Goal: Navigation & Orientation: Find specific page/section

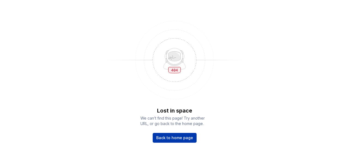
click at [181, 136] on span "Back to home page" at bounding box center [174, 137] width 37 height 5
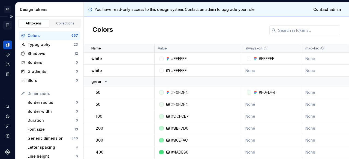
click at [5, 25] on icon "Documentation" at bounding box center [7, 25] width 5 height 5
